Goal: Transaction & Acquisition: Purchase product/service

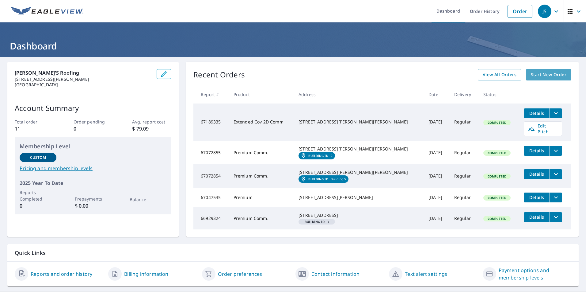
click at [545, 75] on span "Start New Order" at bounding box center [549, 75] width 36 height 8
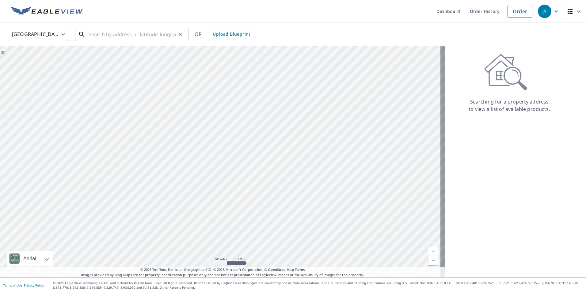
click at [117, 33] on input "text" at bounding box center [132, 34] width 87 height 17
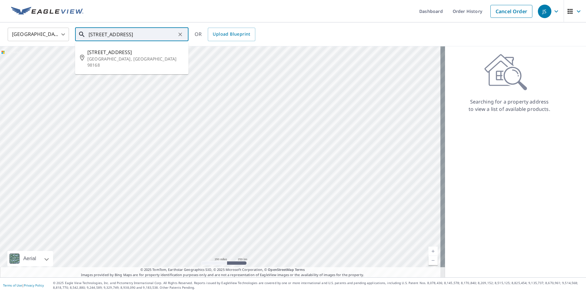
scroll to position [0, 14]
type input "[STREET_ADDRESS]"
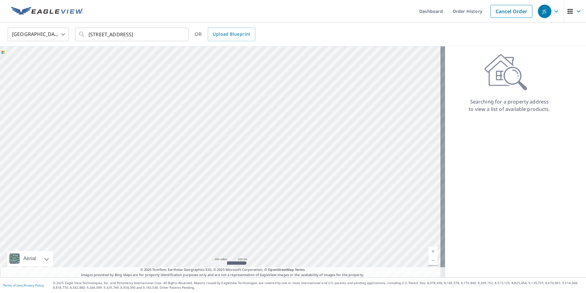
scroll to position [0, 0]
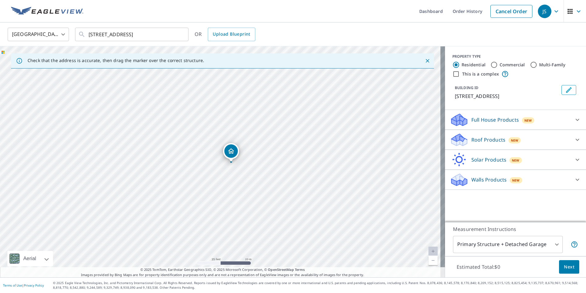
drag, startPoint x: 238, startPoint y: 147, endPoint x: 235, endPoint y: 151, distance: 5.2
click at [574, 118] on icon at bounding box center [577, 119] width 7 height 7
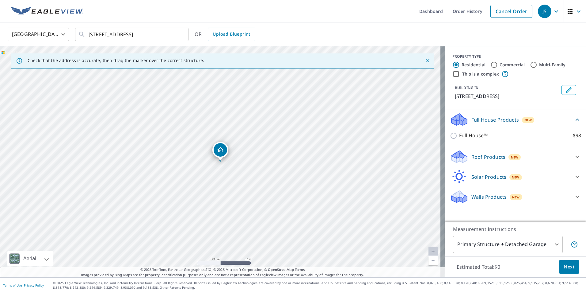
click at [574, 155] on icon at bounding box center [577, 156] width 7 height 7
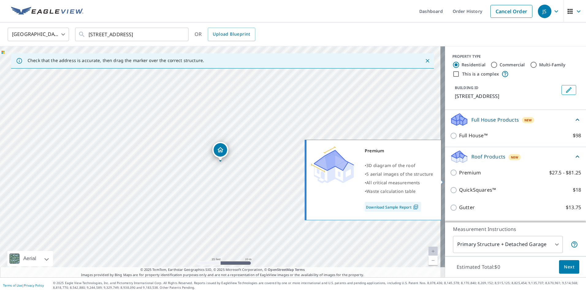
click at [450, 176] on input "Premium $27.5 - $81.25" at bounding box center [454, 172] width 9 height 7
checkbox input "true"
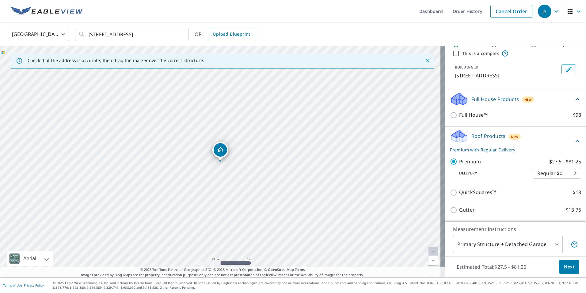
scroll to position [31, 0]
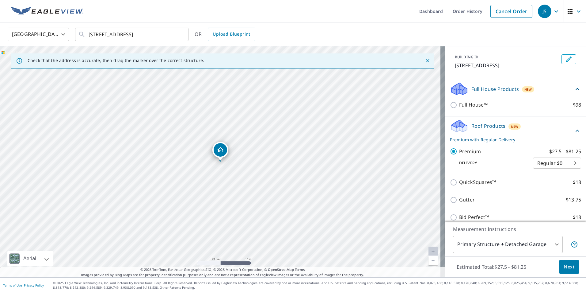
click at [564, 266] on span "Next" at bounding box center [569, 267] width 10 height 8
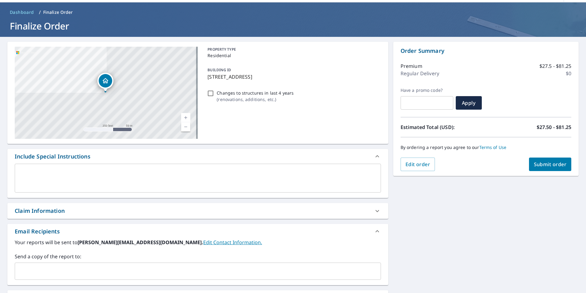
scroll to position [31, 0]
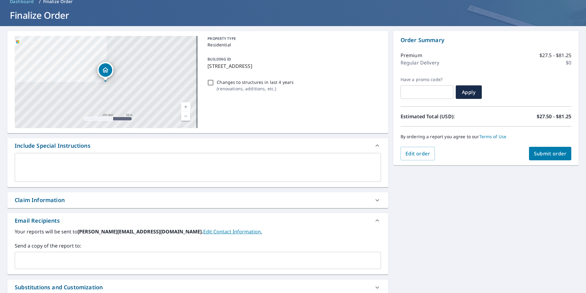
click at [547, 153] on span "Submit order" at bounding box center [550, 153] width 33 height 7
checkbox input "true"
